Goal: Task Accomplishment & Management: Use online tool/utility

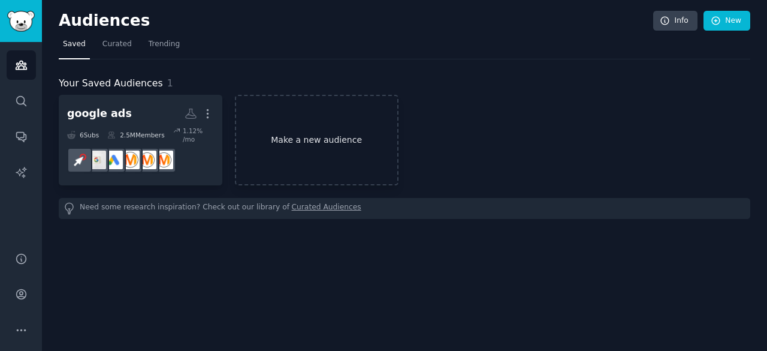
click at [277, 145] on link "Make a new audience" at bounding box center [317, 140] width 164 height 91
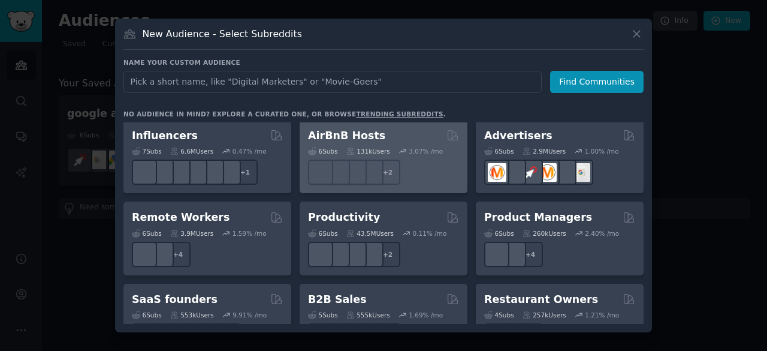
scroll to position [838, 0]
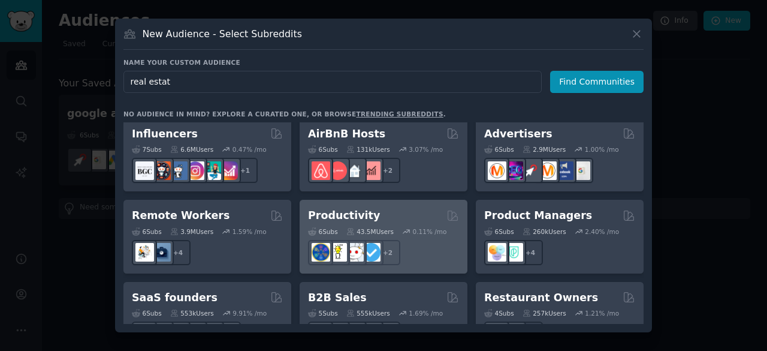
type input "real estate"
click button "Find Communities" at bounding box center [597, 82] width 94 height 22
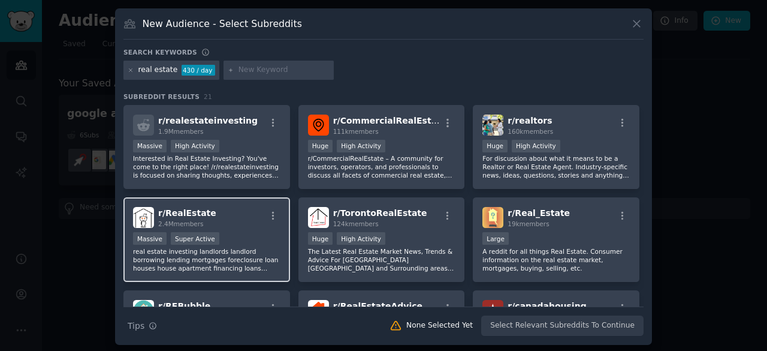
click at [243, 207] on div "r/ RealEstate 2.4M members" at bounding box center [207, 217] width 148 height 21
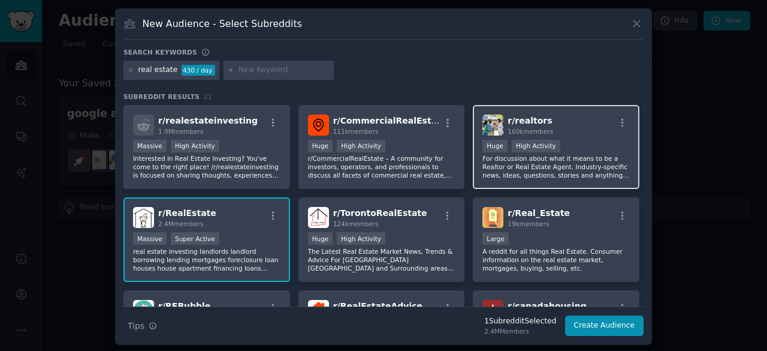
click at [573, 129] on div "r/ realtors 160k members" at bounding box center [557, 125] width 148 height 21
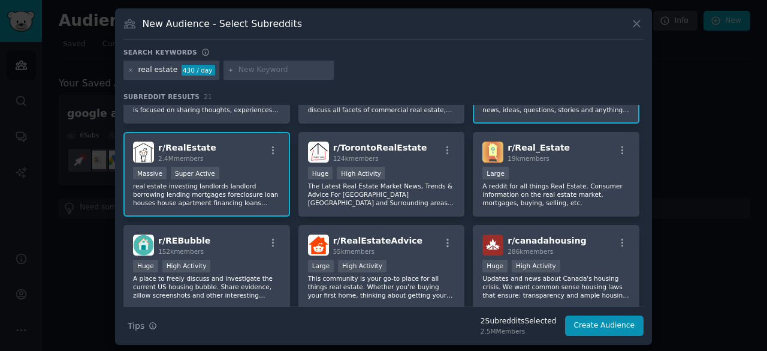
scroll to position [66, 0]
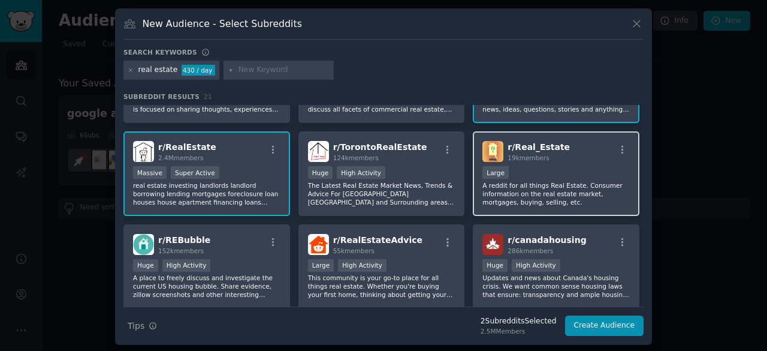
click at [573, 153] on div "r/ Real_Estate 19k members" at bounding box center [557, 151] width 148 height 21
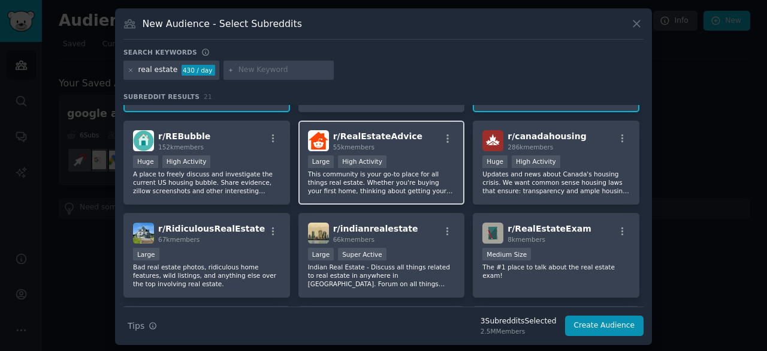
scroll to position [0, 0]
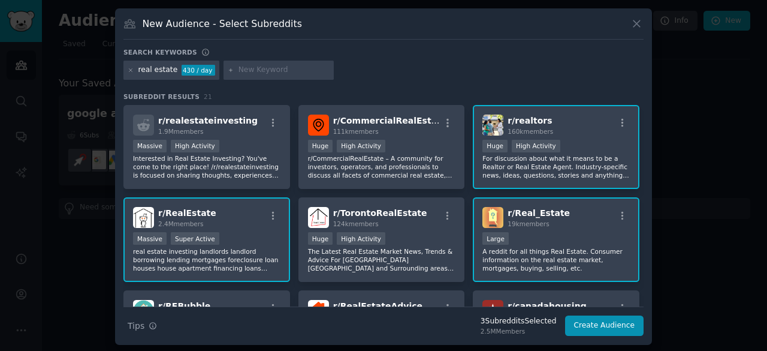
click at [269, 71] on input "text" at bounding box center [284, 70] width 91 height 11
type input "realtor"
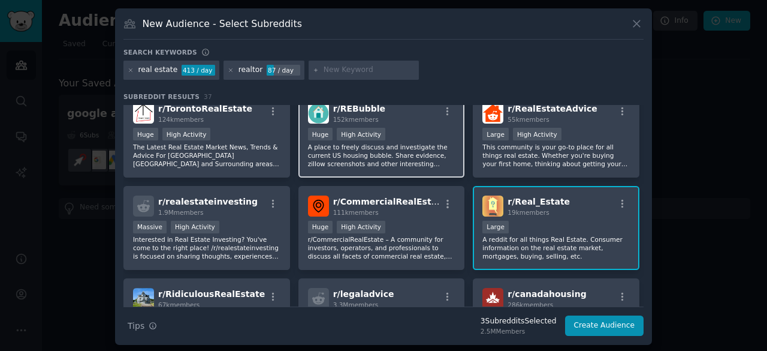
scroll to position [105, 0]
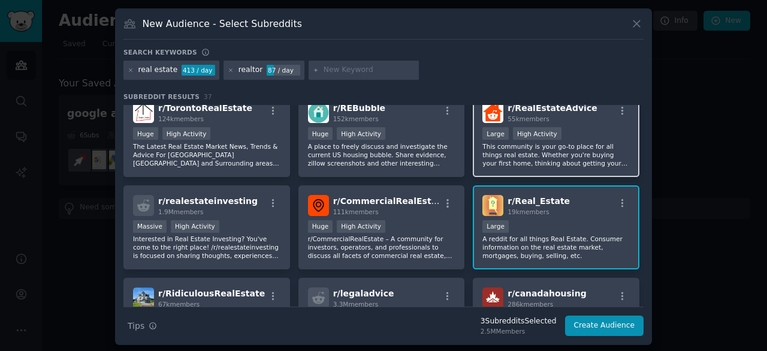
click at [600, 119] on div "r/ RealEstateAdvice 55k members" at bounding box center [557, 112] width 148 height 21
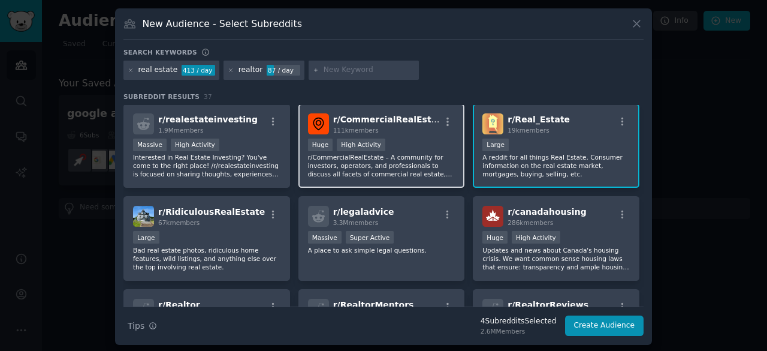
scroll to position [188, 0]
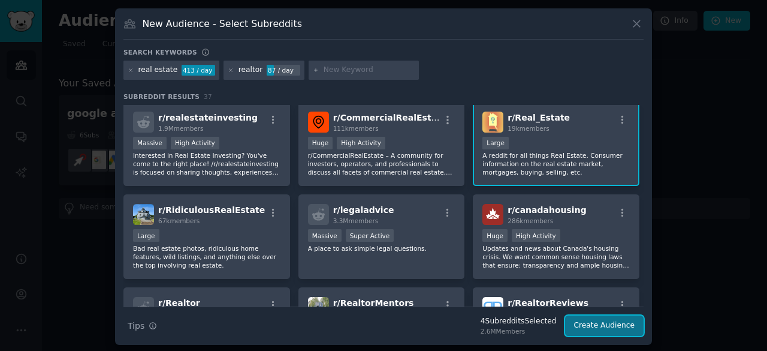
click at [589, 320] on button "Create Audience" at bounding box center [604, 325] width 79 height 20
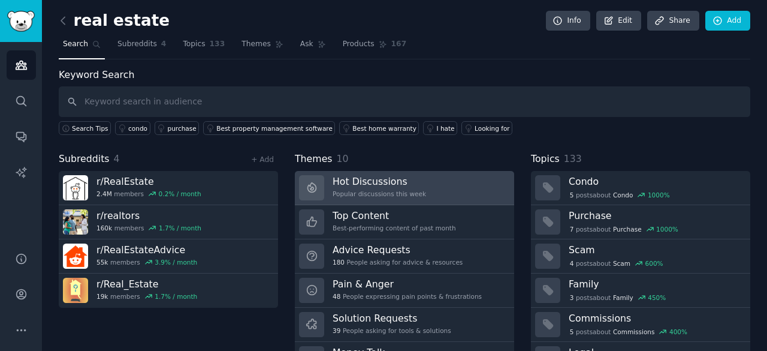
scroll to position [60, 0]
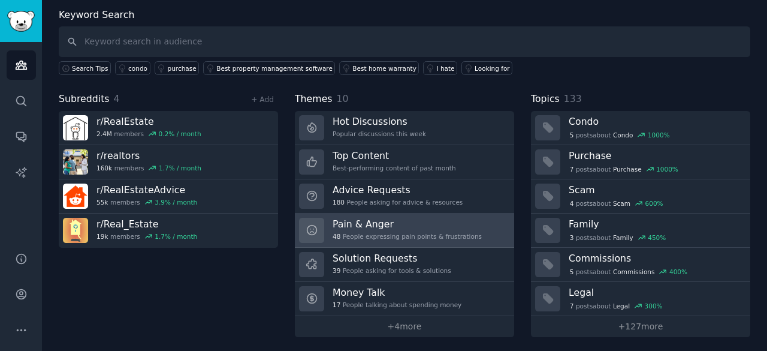
click at [413, 233] on div "48 People expressing pain points & frustrations" at bounding box center [407, 236] width 149 height 8
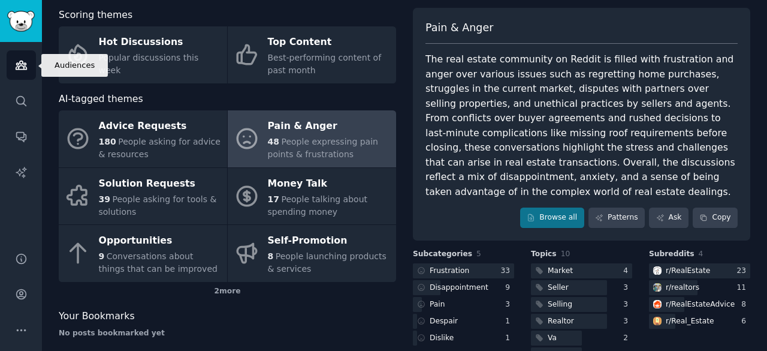
click at [26, 70] on icon "Sidebar" at bounding box center [21, 65] width 13 height 13
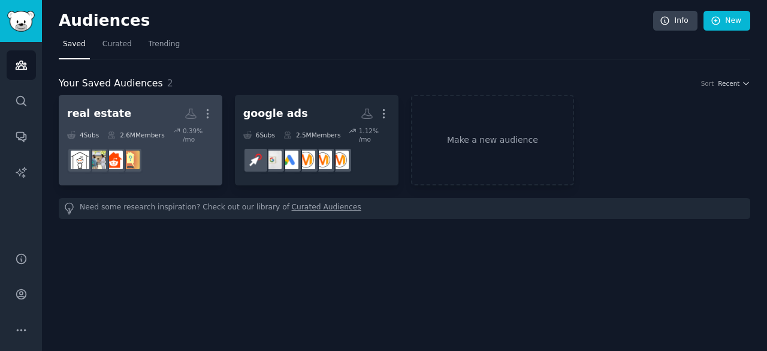
click at [183, 113] on h2 "real estate Custom Audience More" at bounding box center [140, 113] width 147 height 21
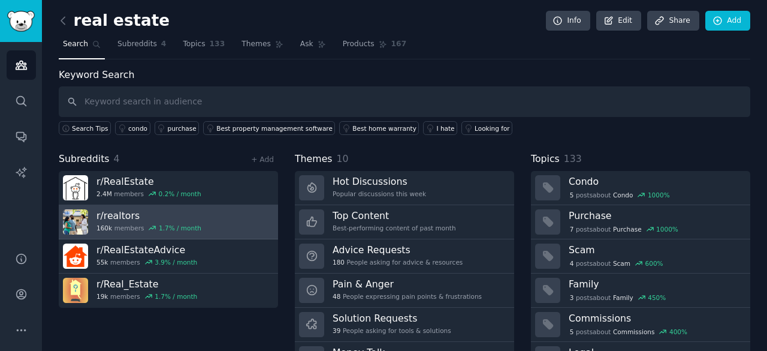
click at [176, 217] on h3 "r/ realtors" at bounding box center [149, 215] width 105 height 13
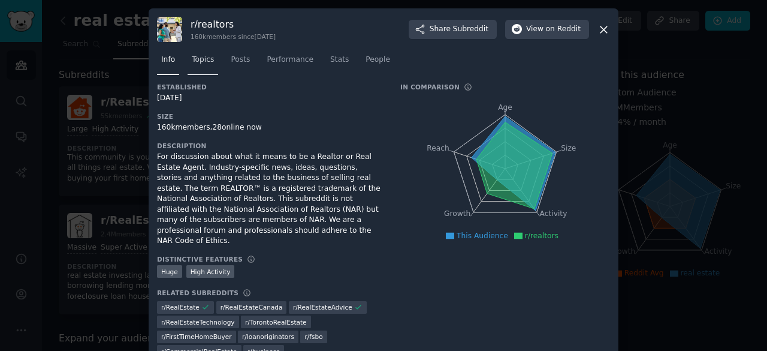
click at [198, 56] on span "Topics" at bounding box center [203, 60] width 22 height 11
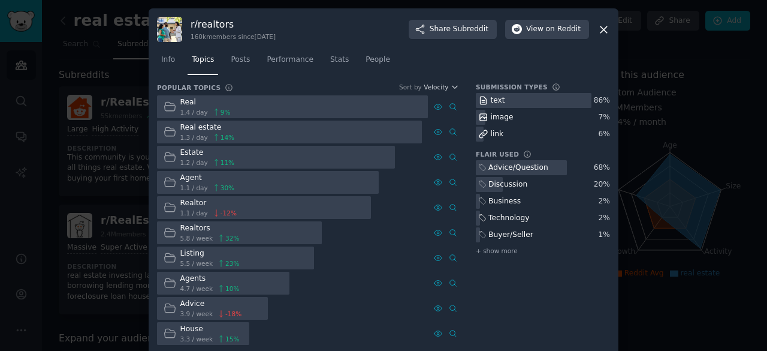
scroll to position [13, 0]
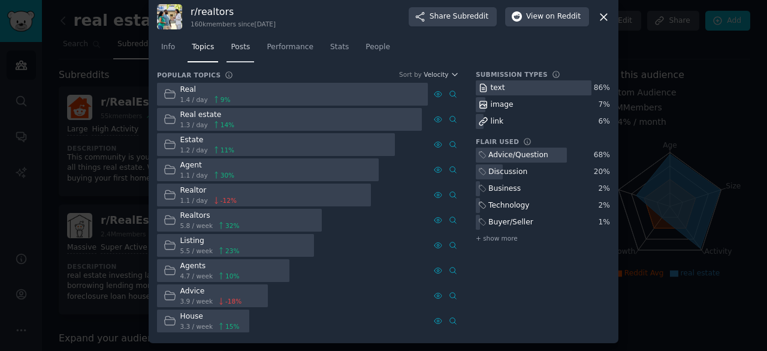
click at [231, 49] on span "Posts" at bounding box center [240, 47] width 19 height 11
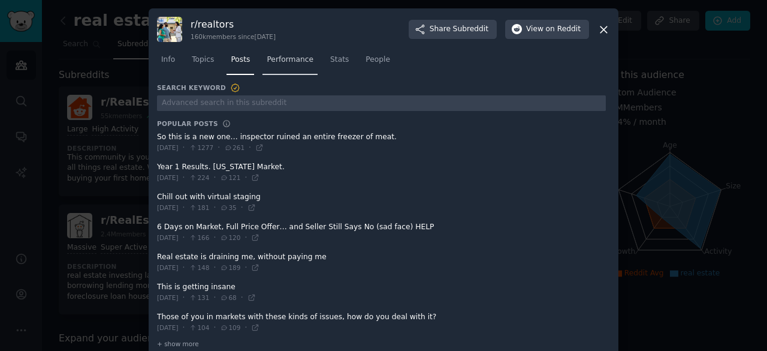
click at [279, 65] on link "Performance" at bounding box center [290, 62] width 55 height 25
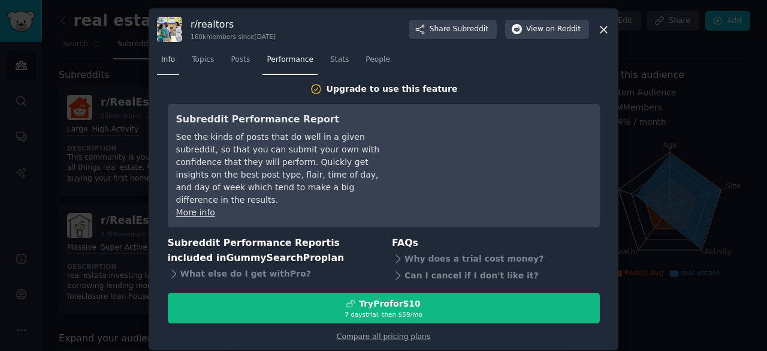
click at [167, 55] on link "Info" at bounding box center [168, 62] width 22 height 25
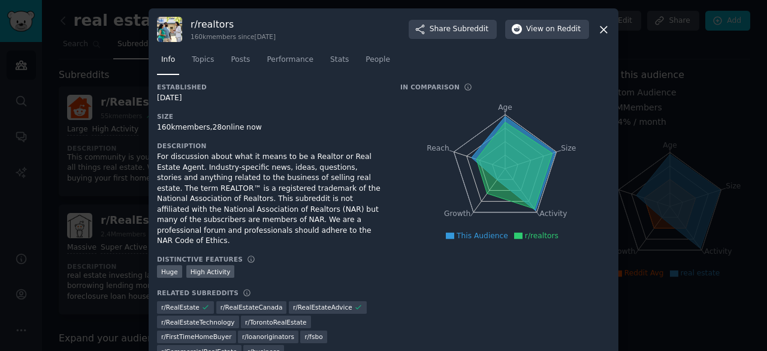
click at [138, 140] on div at bounding box center [383, 175] width 767 height 351
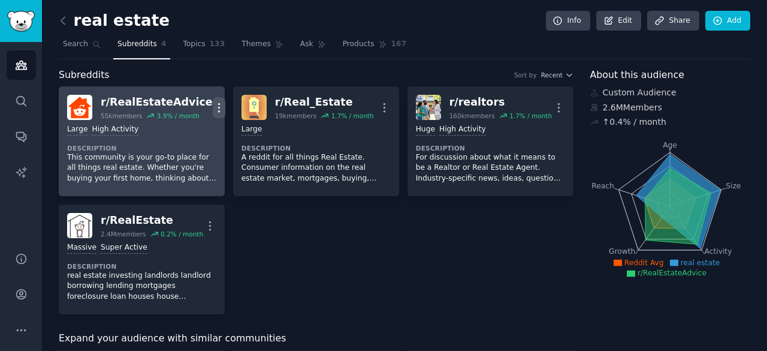
click at [213, 104] on icon "button" at bounding box center [219, 107] width 13 height 13
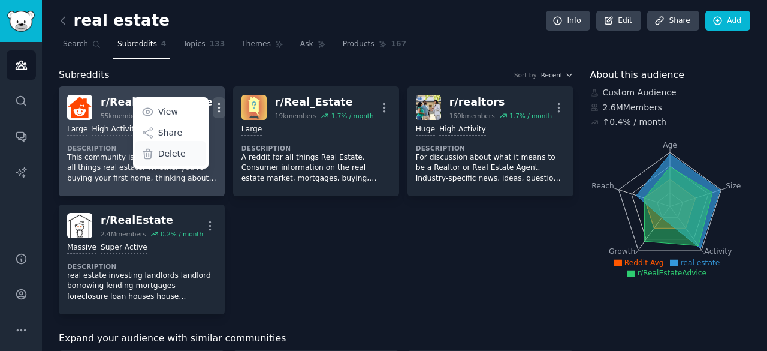
click at [180, 148] on div "Delete" at bounding box center [170, 153] width 71 height 25
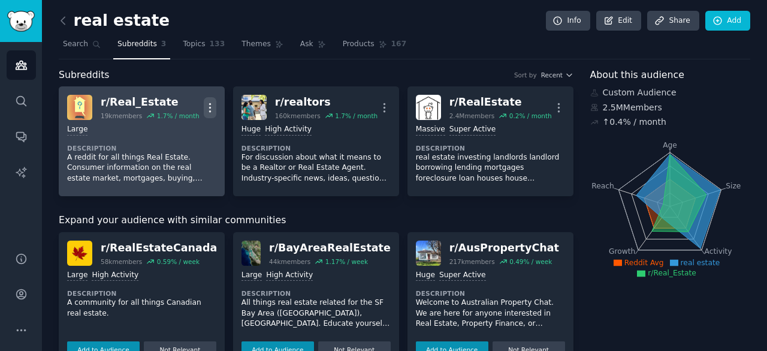
click at [213, 103] on icon "button" at bounding box center [210, 107] width 13 height 13
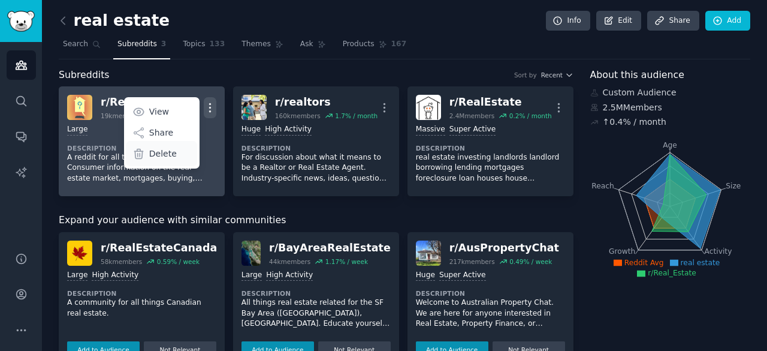
click at [170, 150] on p "Delete" at bounding box center [163, 154] width 28 height 13
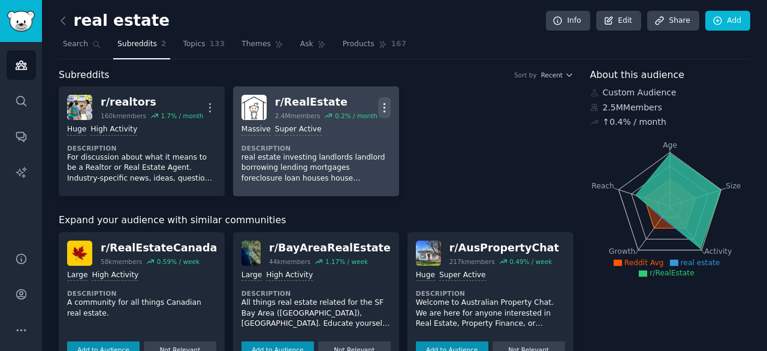
click at [384, 106] on icon "button" at bounding box center [384, 107] width 13 height 13
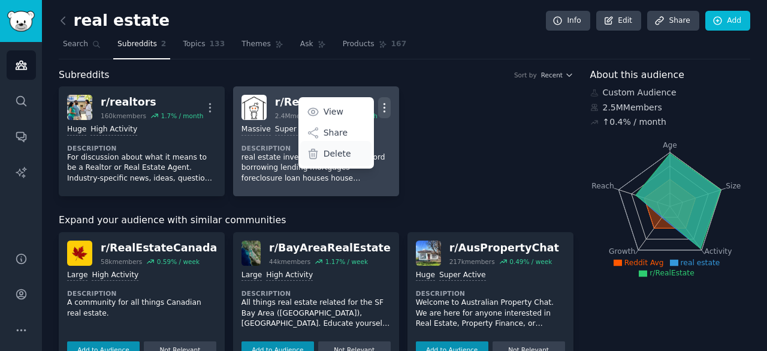
click at [337, 153] on p "Delete" at bounding box center [338, 154] width 28 height 13
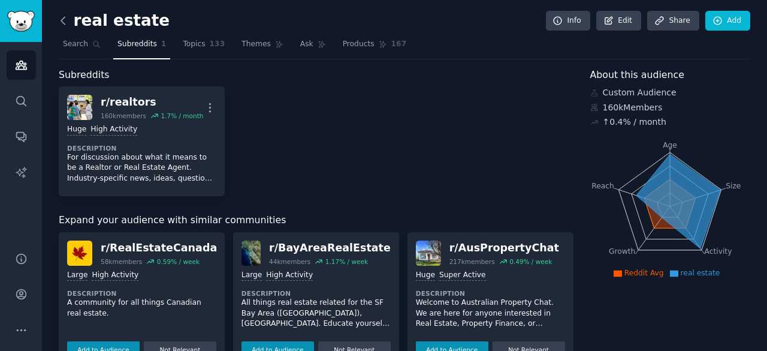
click at [61, 17] on icon at bounding box center [63, 20] width 13 height 13
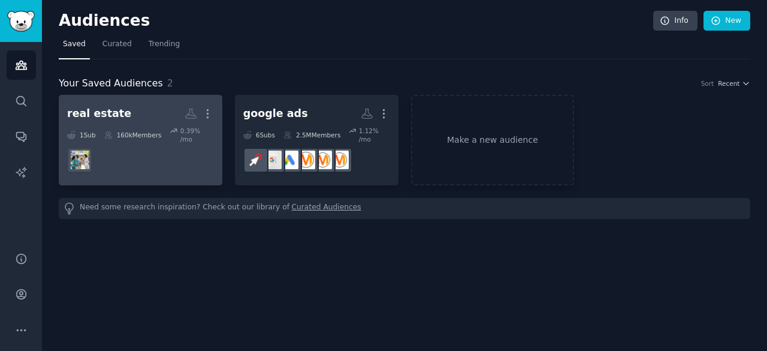
click at [128, 134] on div "160k Members" at bounding box center [133, 135] width 58 height 17
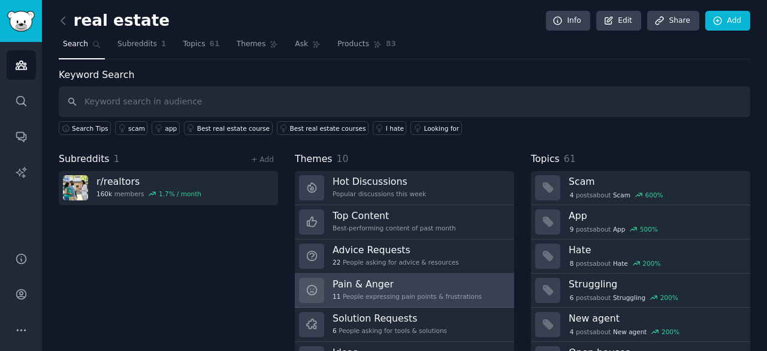
click at [401, 281] on h3 "Pain & Anger" at bounding box center [407, 284] width 149 height 13
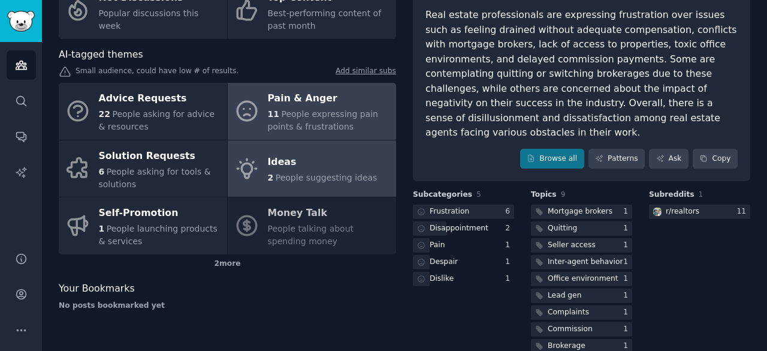
click at [344, 147] on link "Ideas 2 People suggesting ideas" at bounding box center [312, 168] width 168 height 57
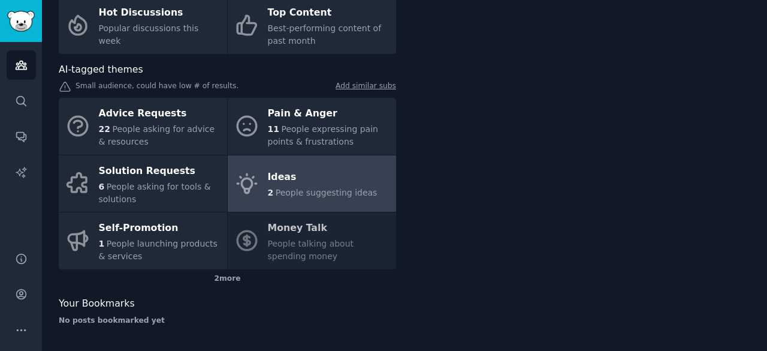
scroll to position [89, 0]
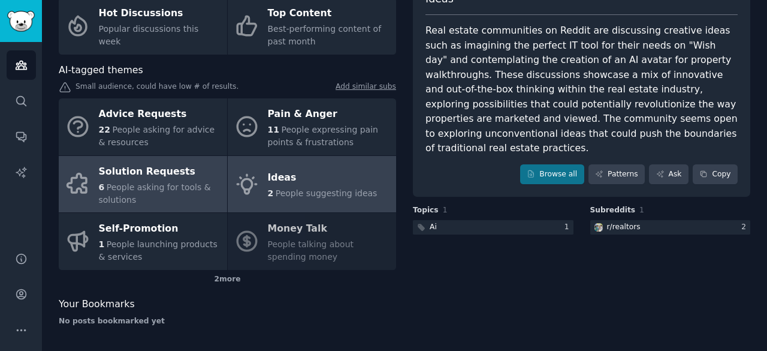
click at [139, 186] on span "People asking for tools & solutions" at bounding box center [155, 193] width 112 height 22
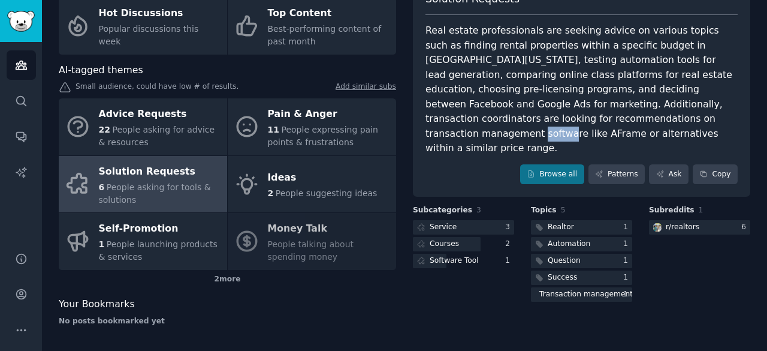
drag, startPoint x: 540, startPoint y: 117, endPoint x: 567, endPoint y: 123, distance: 27.6
click at [567, 123] on div "Real estate professionals are seeking advice on various topics such as finding …" at bounding box center [582, 89] width 312 height 133
copy div "AFrame"
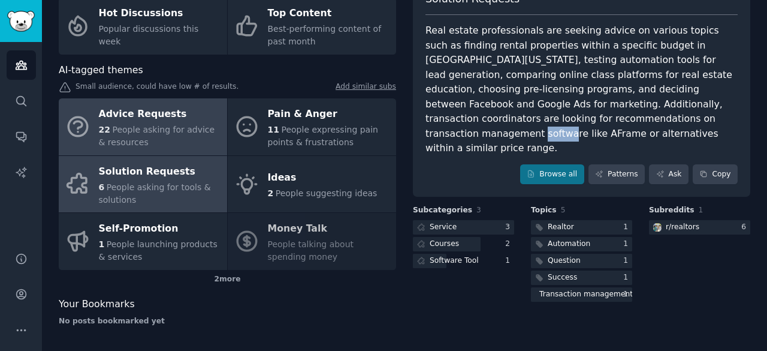
click at [165, 130] on span "People asking for advice & resources" at bounding box center [157, 136] width 116 height 22
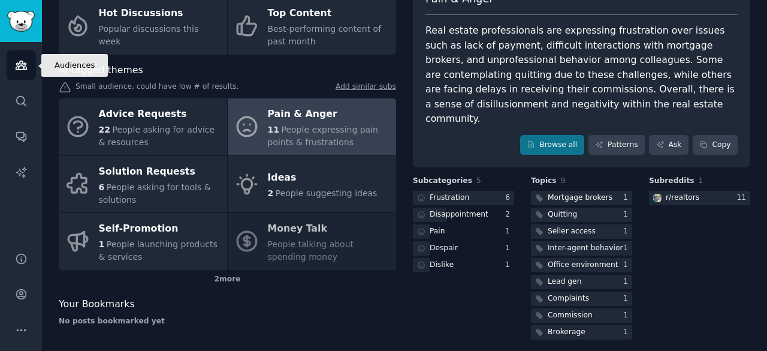
click at [28, 69] on link "Audiences" at bounding box center [21, 64] width 29 height 29
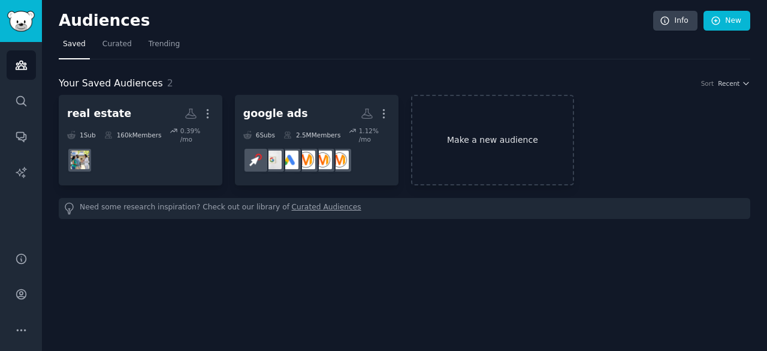
click at [487, 135] on link "Make a new audience" at bounding box center [493, 140] width 164 height 91
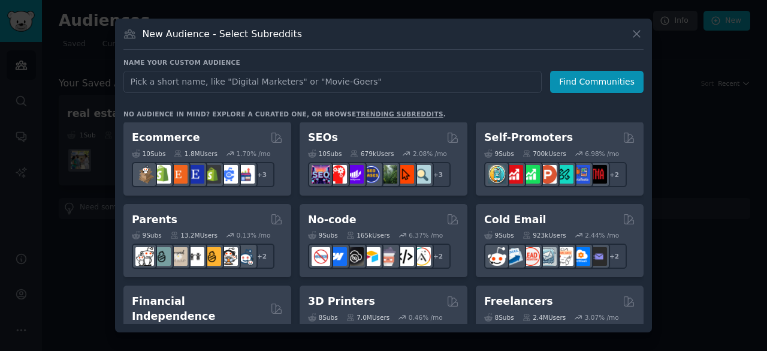
scroll to position [495, 0]
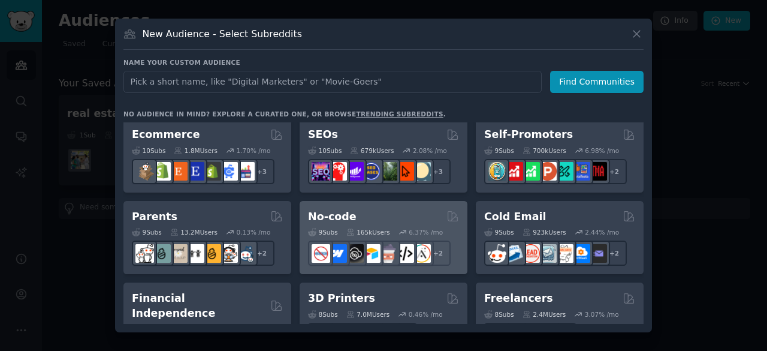
click at [324, 213] on h2 "No-code" at bounding box center [332, 216] width 49 height 15
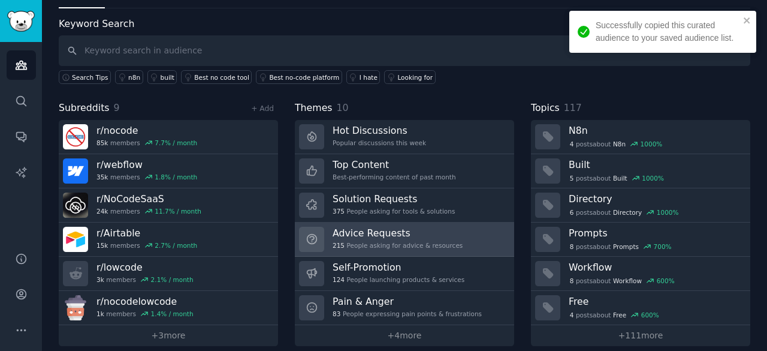
scroll to position [60, 0]
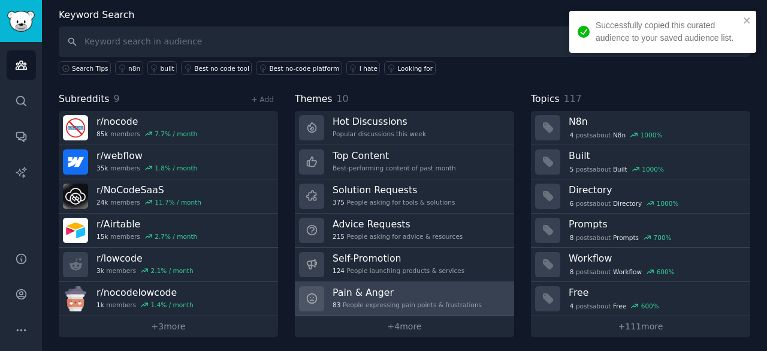
click at [458, 292] on h3 "Pain & Anger" at bounding box center [407, 292] width 149 height 13
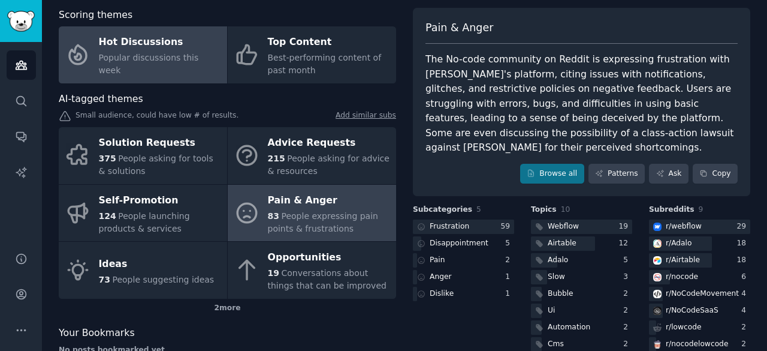
click at [160, 41] on div "Hot Discussions" at bounding box center [160, 42] width 122 height 19
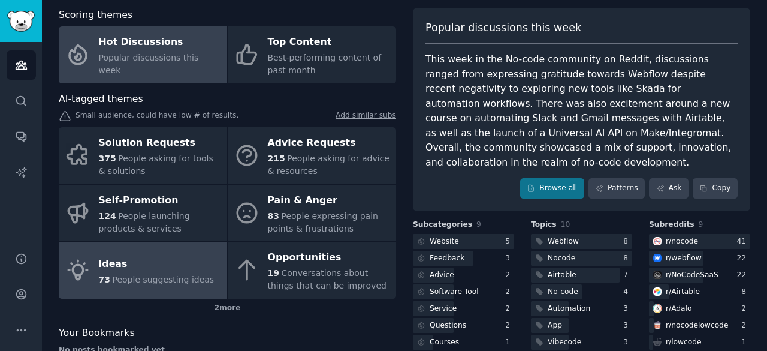
click at [189, 255] on div "Ideas" at bounding box center [157, 263] width 116 height 19
